Goal: Check status: Check status

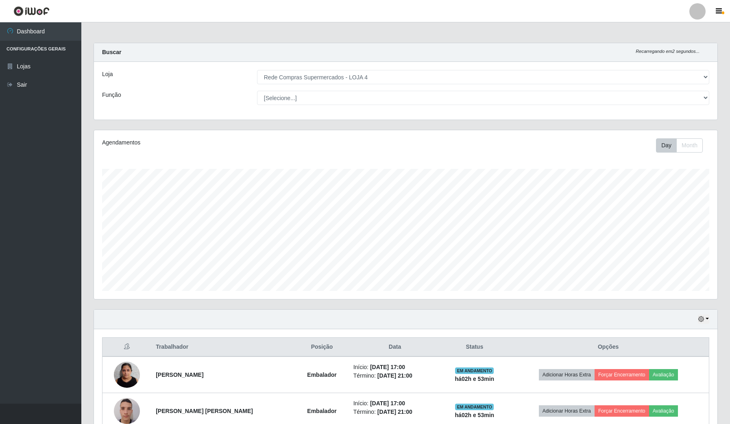
select select "159"
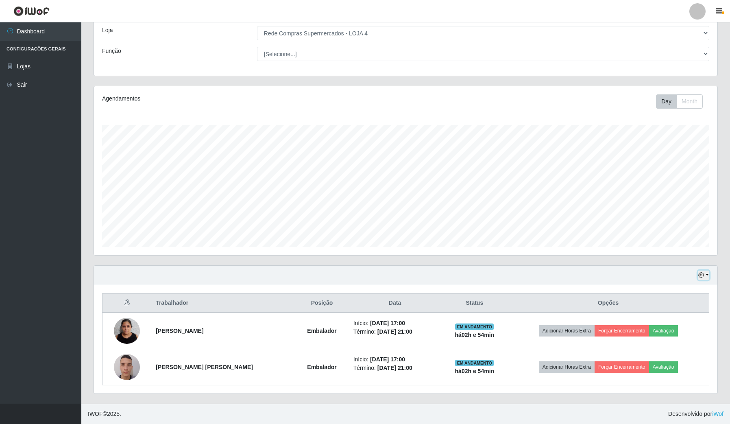
click at [709, 279] on button "button" at bounding box center [703, 275] width 11 height 9
click at [683, 318] on button "3 dias" at bounding box center [676, 324] width 64 height 17
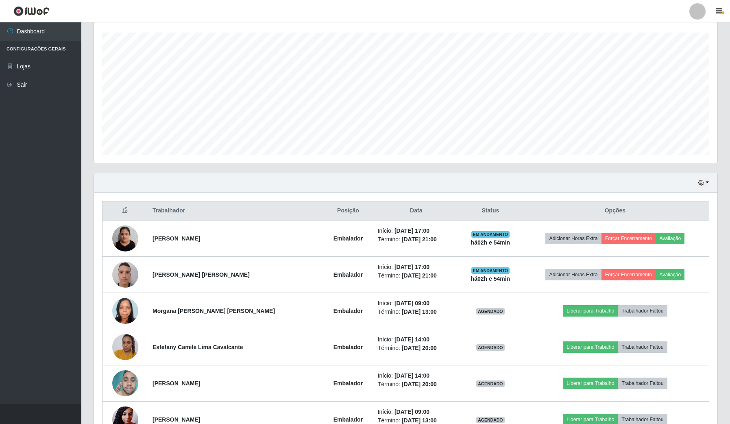
scroll to position [66, 0]
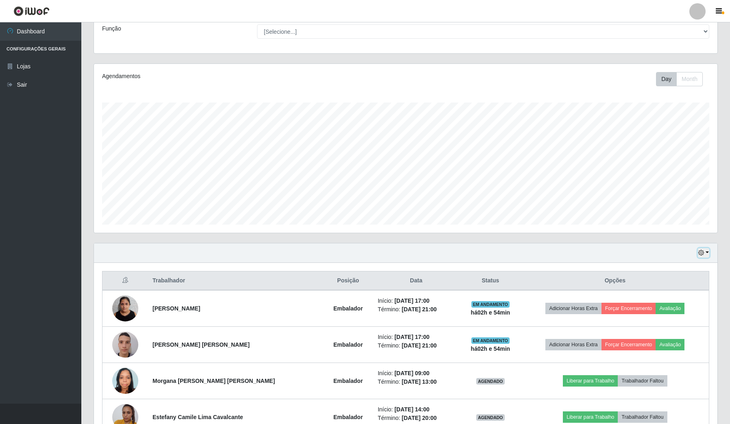
click at [706, 249] on button "button" at bounding box center [703, 252] width 11 height 9
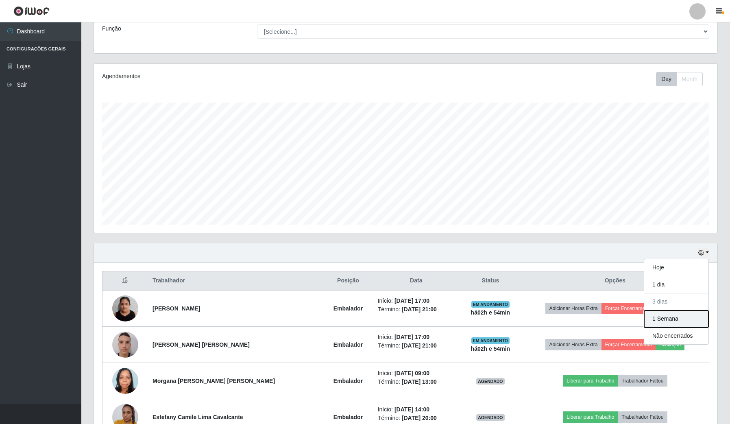
click at [661, 318] on button "1 Semana" at bounding box center [676, 318] width 64 height 17
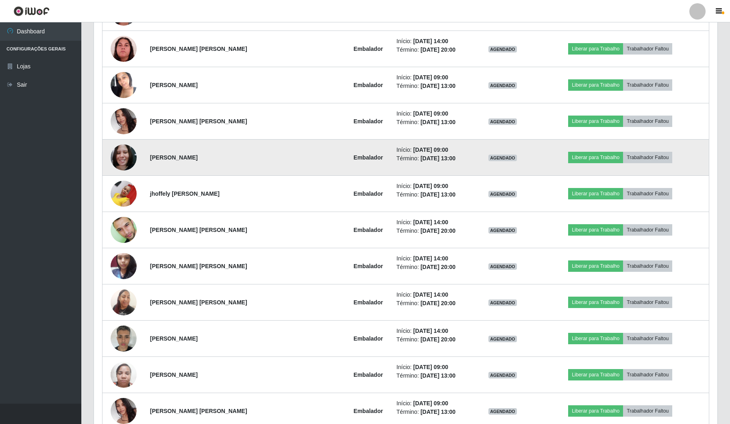
scroll to position [712, 0]
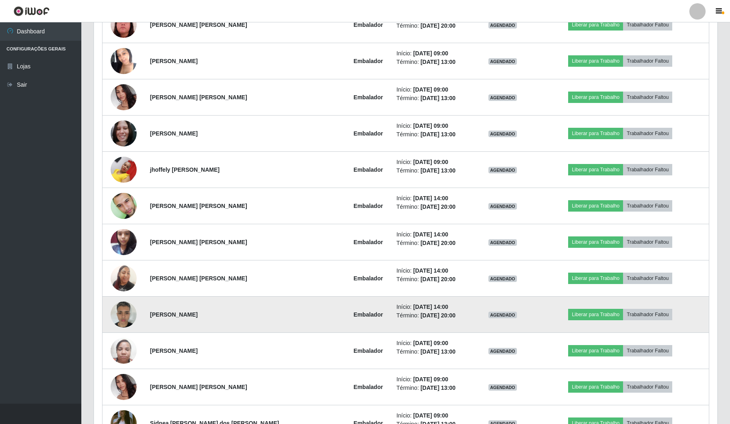
click at [122, 321] on img at bounding box center [124, 314] width 26 height 35
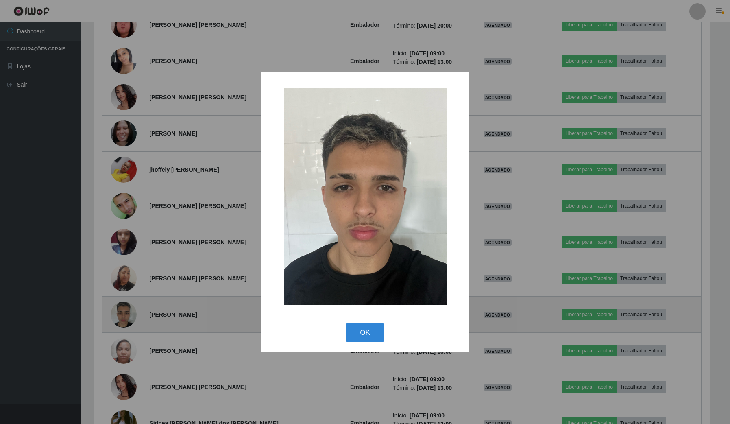
scroll to position [169, 618]
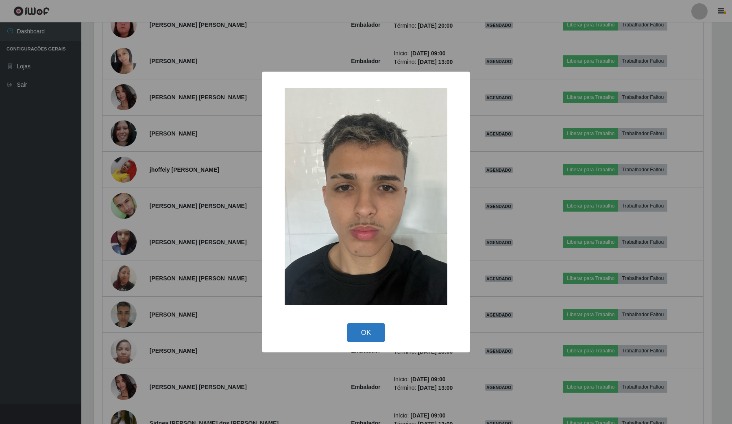
click at [365, 336] on button "OK" at bounding box center [366, 332] width 38 height 19
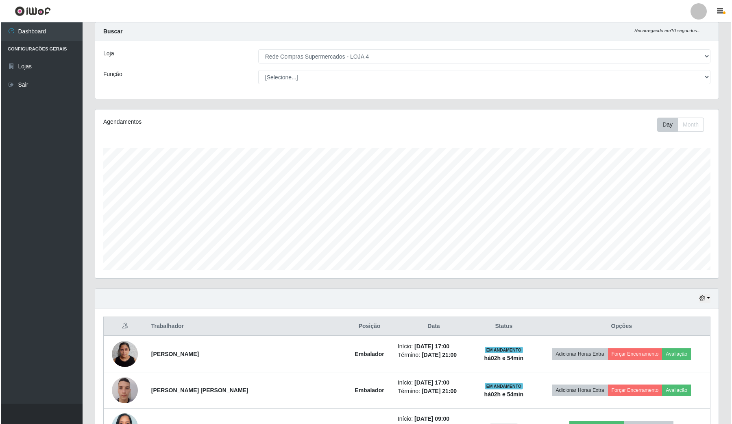
scroll to position [0, 0]
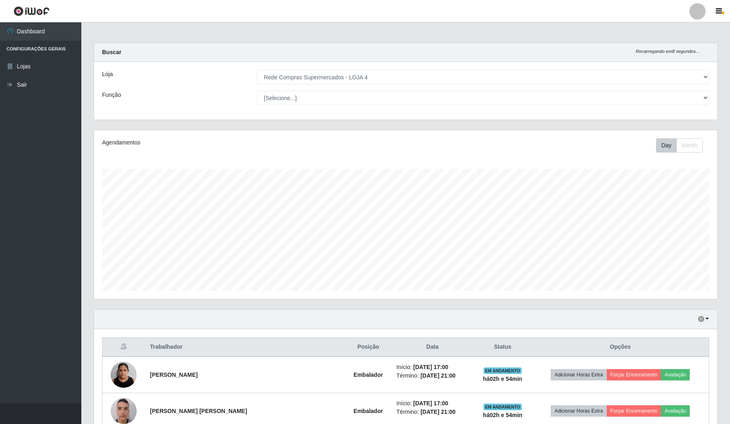
click at [709, 312] on div "Hoje 1 dia 3 dias 1 Semana Não encerrados" at bounding box center [406, 320] width 624 height 20
click at [706, 316] on button "button" at bounding box center [703, 318] width 11 height 9
click at [675, 334] on button "Hoje" at bounding box center [676, 333] width 64 height 17
